Goal: Complete application form

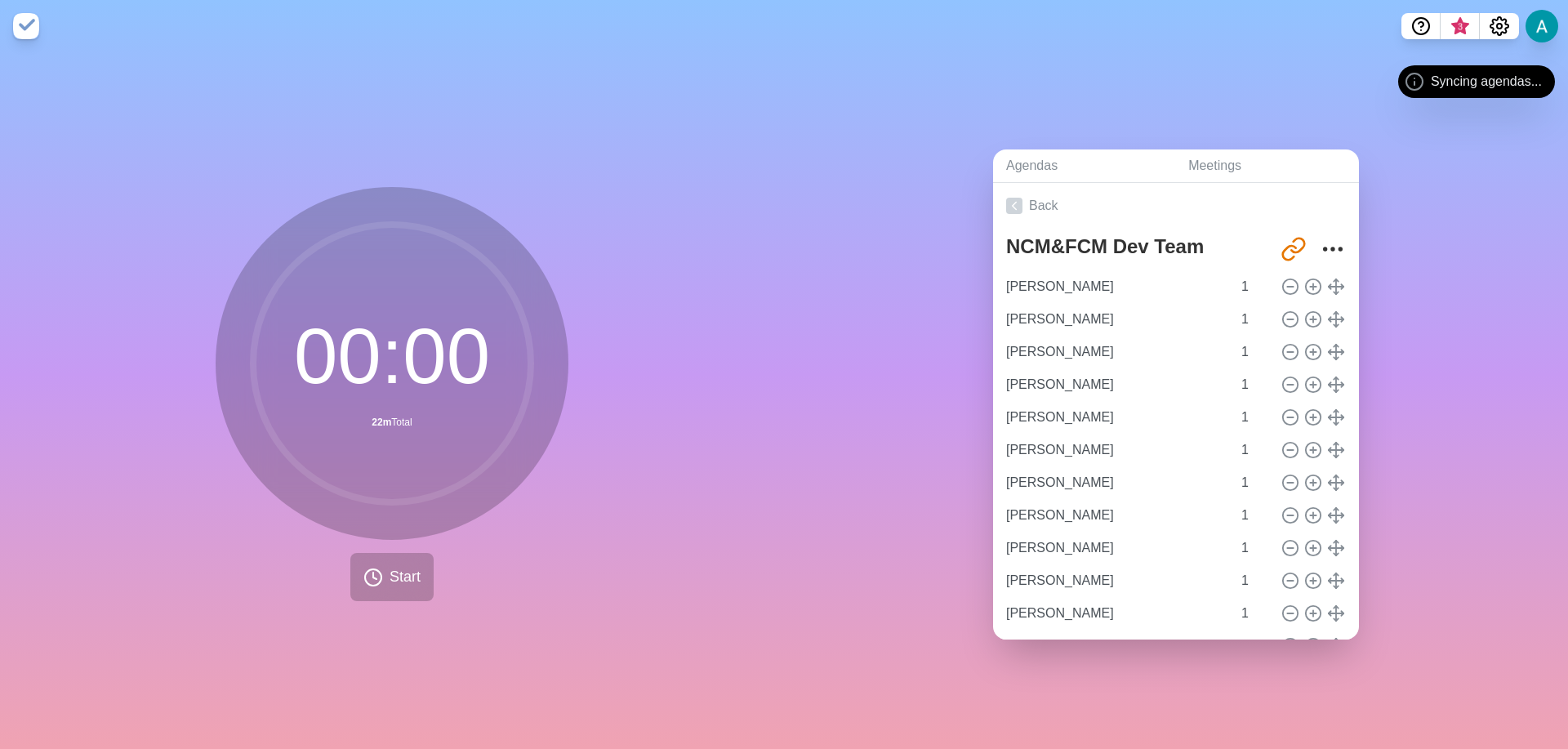
type input "[PERSON_NAME]"
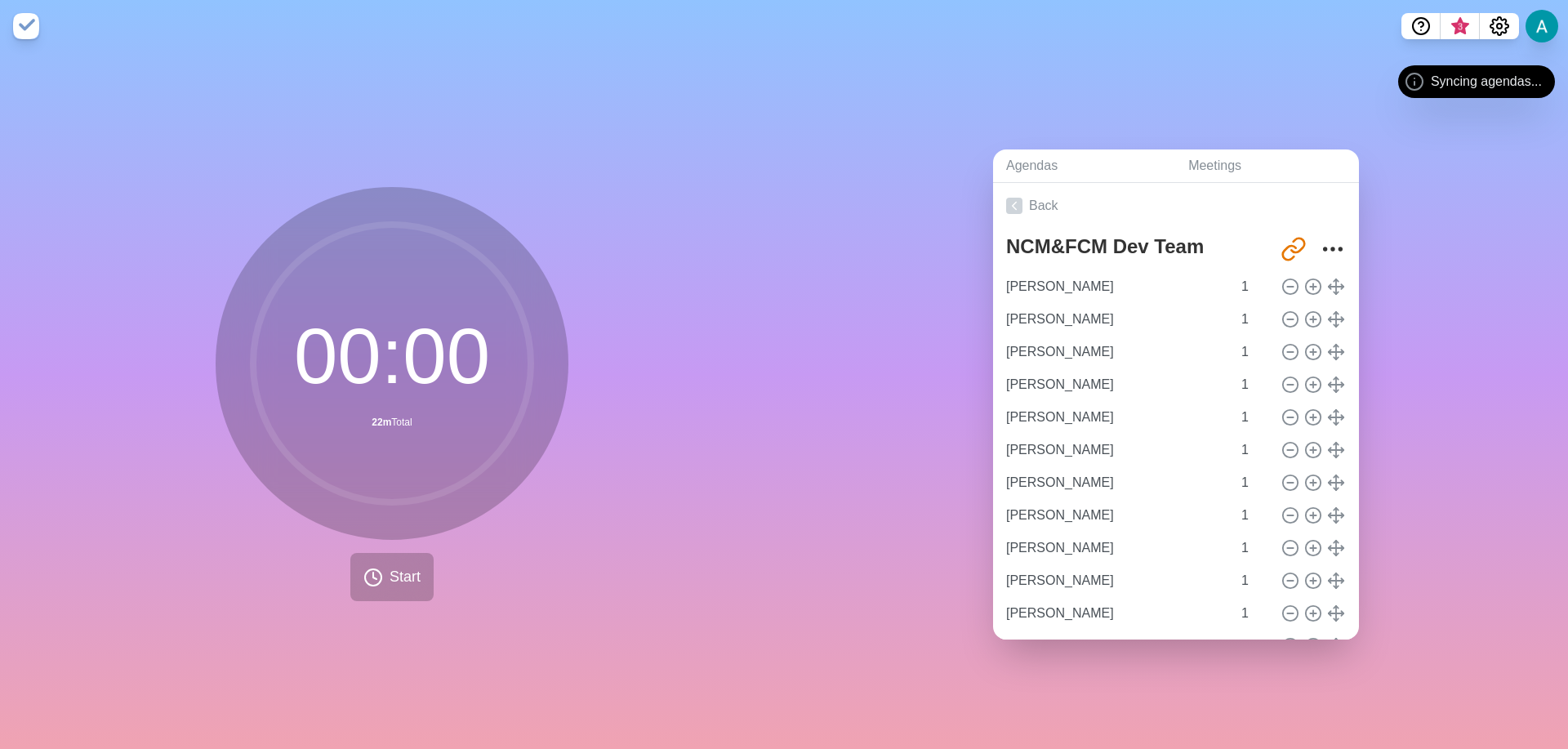
type input "[PERSON_NAME]"
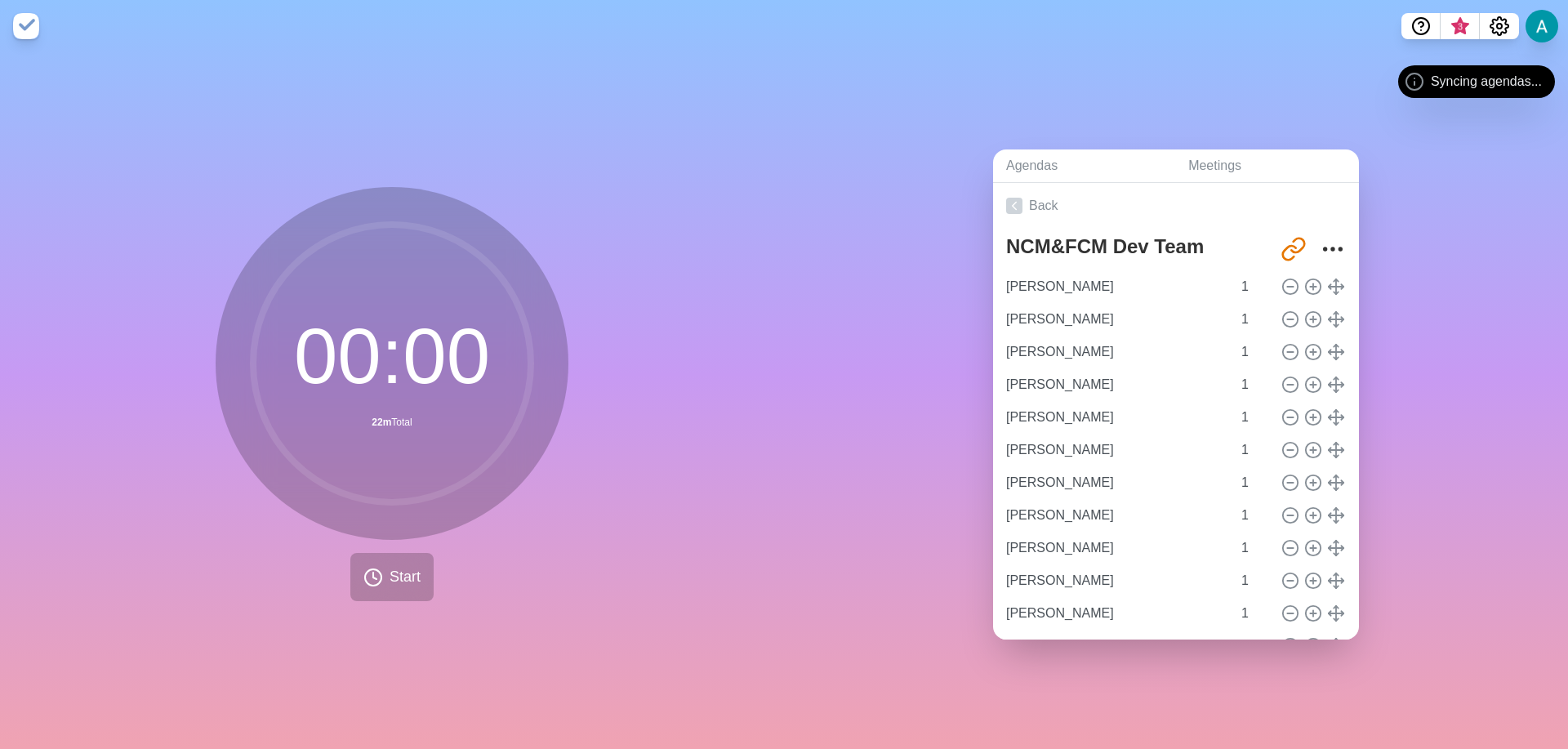
type input "[PERSON_NAME]"
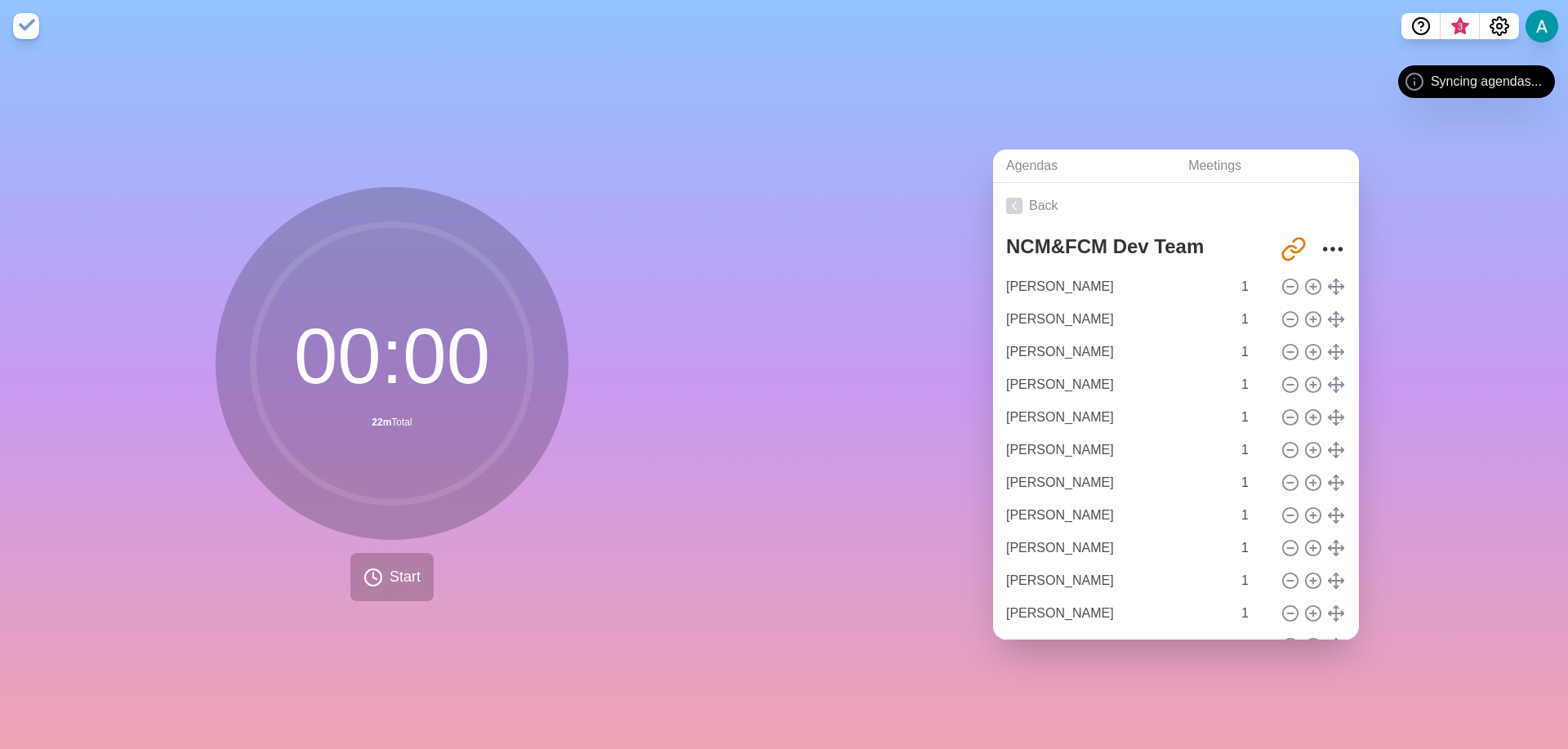
type input "[PERSON_NAME]"
type input "1"
